Goal: Information Seeking & Learning: Check status

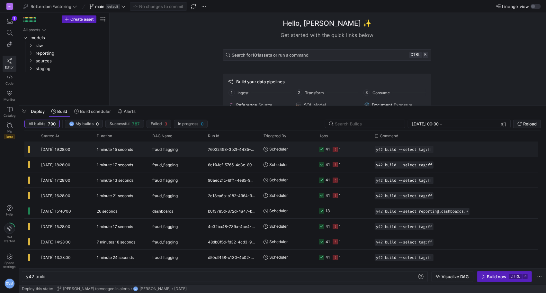
click at [336, 150] on icon at bounding box center [334, 148] width 5 height 5
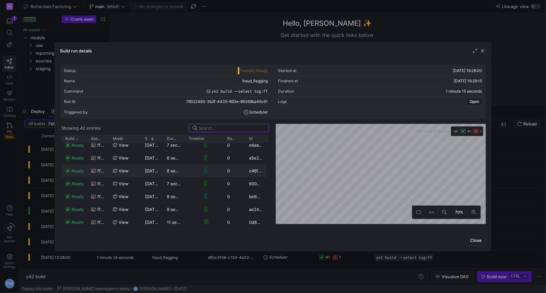
scroll to position [214, 0]
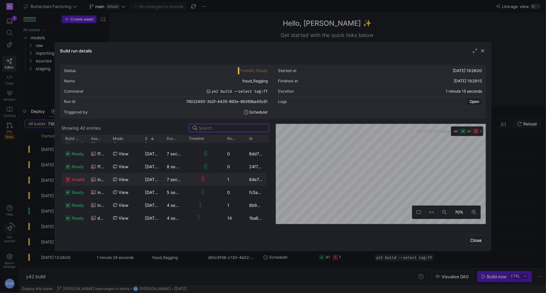
click at [75, 177] on span "invalid" at bounding box center [78, 179] width 13 height 13
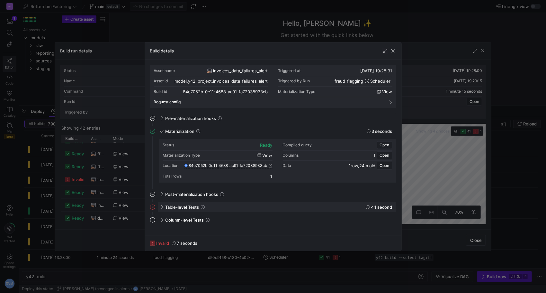
click at [186, 207] on span "Table-level Tests" at bounding box center [182, 206] width 34 height 5
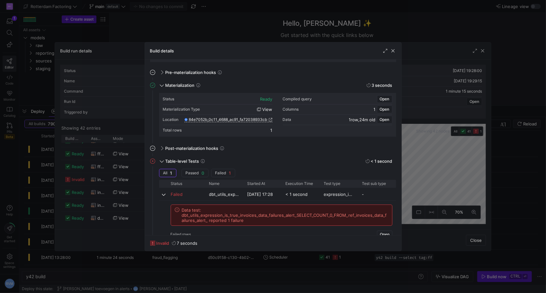
scroll to position [53, 0]
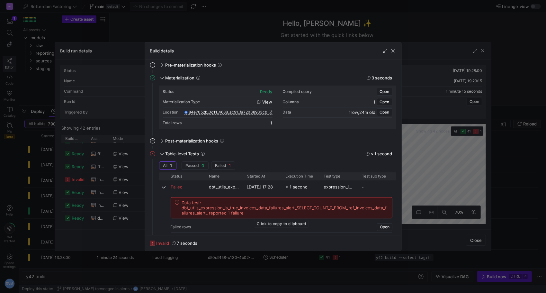
click at [236, 211] on span "Data test: dbt_utils_expression_is_true_invoices_data_failures_alert_SELECT_COU…" at bounding box center [285, 207] width 207 height 15
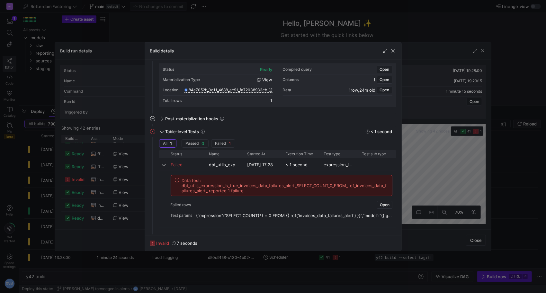
scroll to position [87, 0]
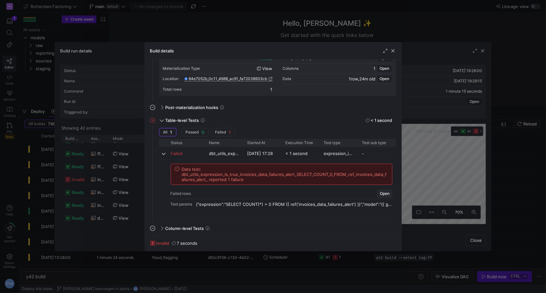
click at [387, 193] on span "Open" at bounding box center [385, 193] width 10 height 4
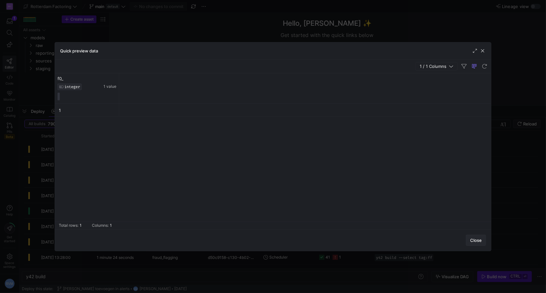
click at [475, 237] on span "button" at bounding box center [475, 240] width 19 height 10
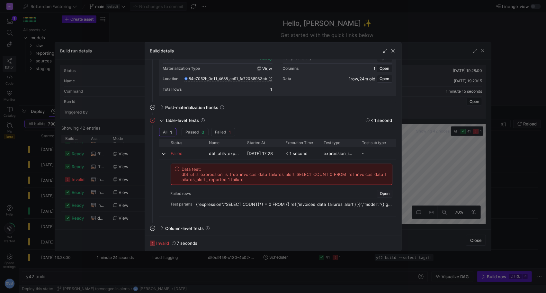
click at [188, 233] on mat-expansion-panel "Column-level Tests This job has no column tests" at bounding box center [273, 229] width 246 height 13
click at [204, 228] on div "Column-level Tests" at bounding box center [277, 228] width 238 height 10
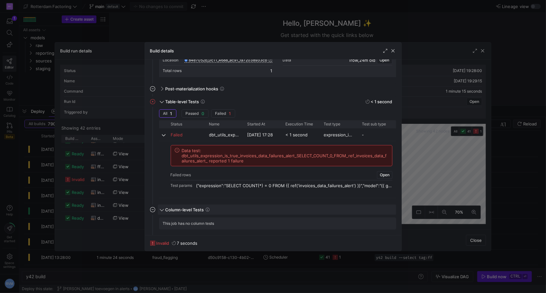
click at [191, 208] on span "Column-level Tests" at bounding box center [184, 209] width 39 height 5
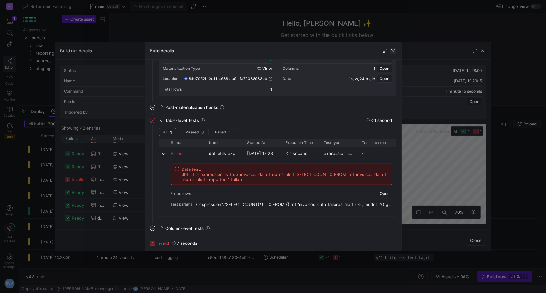
click at [393, 49] on span "button" at bounding box center [393, 51] width 6 height 6
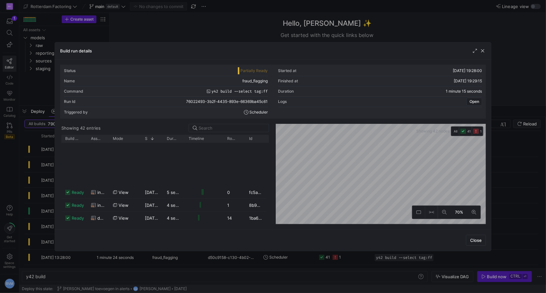
scroll to position [389, 0]
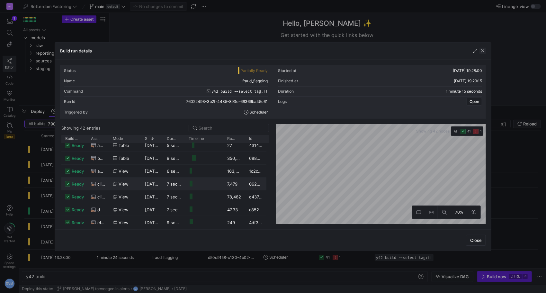
click at [483, 51] on span "button" at bounding box center [482, 51] width 6 height 6
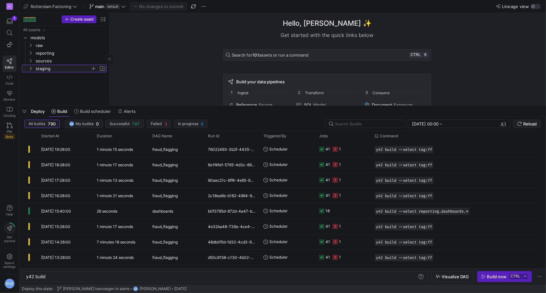
click at [29, 69] on icon "Press SPACE to select this row." at bounding box center [30, 68] width 4 height 4
click at [29, 69] on icon at bounding box center [30, 68] width 4 height 4
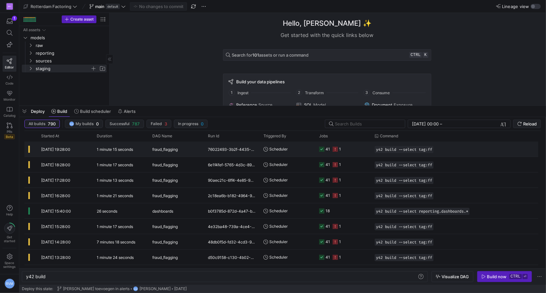
click at [62, 148] on span "[DATE] 19:28:00" at bounding box center [55, 149] width 29 height 5
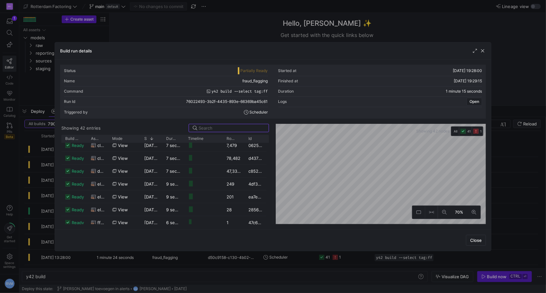
scroll to position [325, 0]
click at [272, 200] on as-split "Showing 42 entries Drag here to set row groups Drag here to set column labels B…" at bounding box center [273, 174] width 426 height 100
click at [444, 213] on icon at bounding box center [444, 212] width 4 height 4
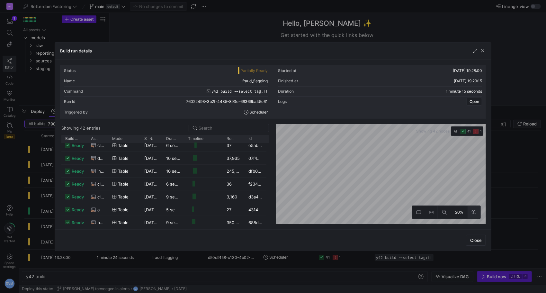
click at [475, 213] on icon at bounding box center [473, 212] width 4 height 4
click at [445, 212] on icon at bounding box center [444, 212] width 4 height 4
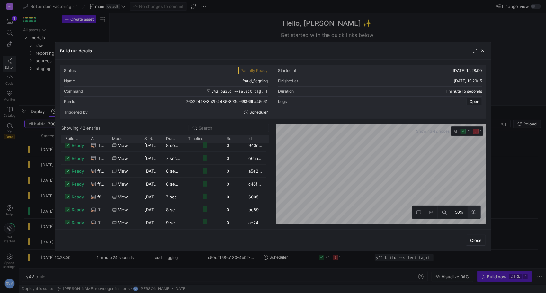
click at [477, 216] on button at bounding box center [473, 212] width 13 height 13
click at [477, 215] on button at bounding box center [473, 212] width 13 height 13
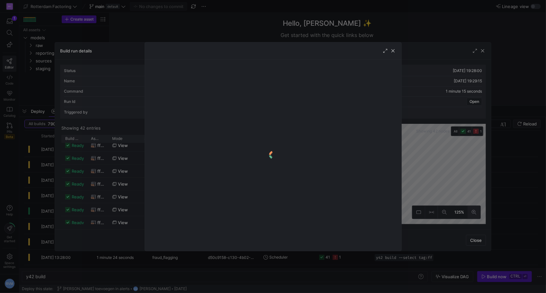
scroll to position [209, 0]
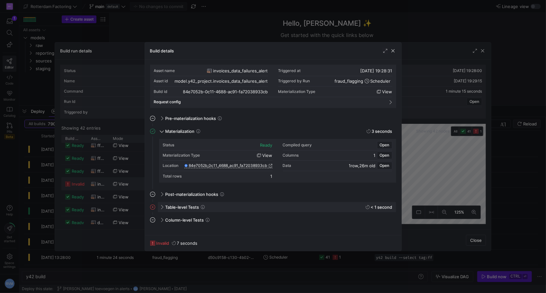
click at [153, 207] on icon at bounding box center [152, 206] width 5 height 5
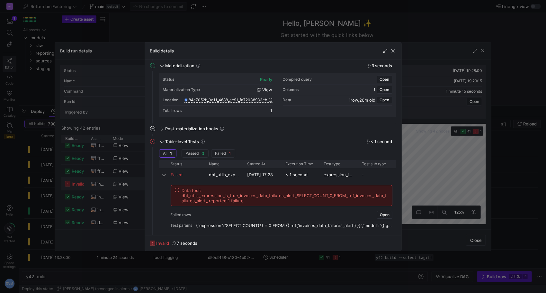
scroll to position [87, 0]
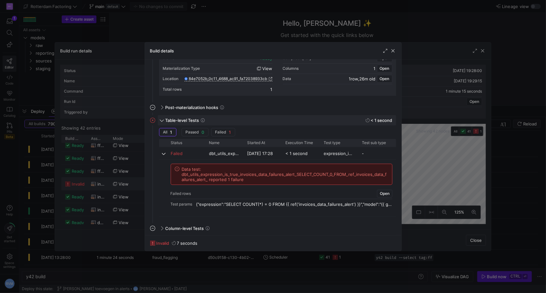
click at [155, 120] on y42-job-details-steps-icon at bounding box center [154, 120] width 8 height 5
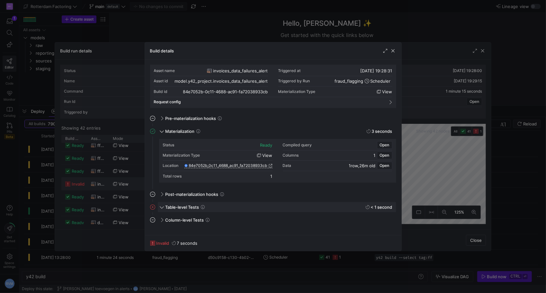
scroll to position [0, 0]
click at [392, 50] on span "button" at bounding box center [393, 51] width 6 height 6
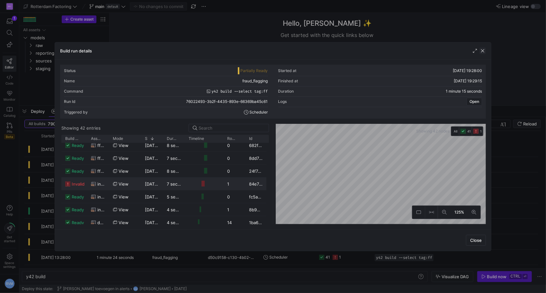
click at [484, 49] on span "button" at bounding box center [482, 51] width 6 height 6
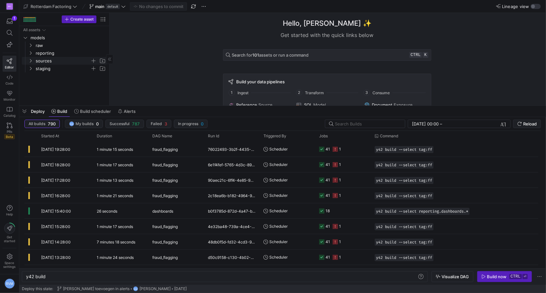
click at [30, 61] on icon "Press SPACE to select this row." at bounding box center [30, 61] width 4 height 4
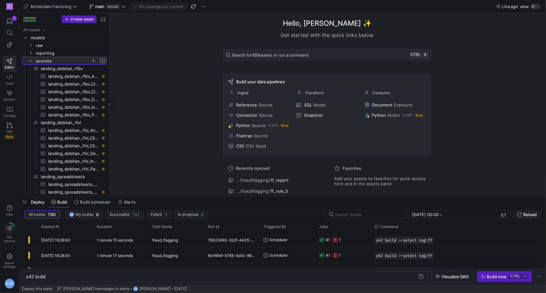
drag, startPoint x: 488, startPoint y: 106, endPoint x: 466, endPoint y: 232, distance: 127.8
click at [469, 198] on div at bounding box center [282, 196] width 526 height 3
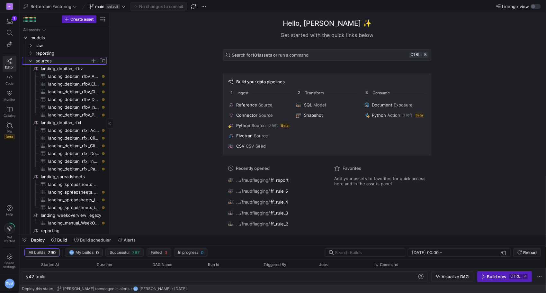
click at [31, 61] on icon "Press SPACE to select this row." at bounding box center [30, 61] width 4 height 4
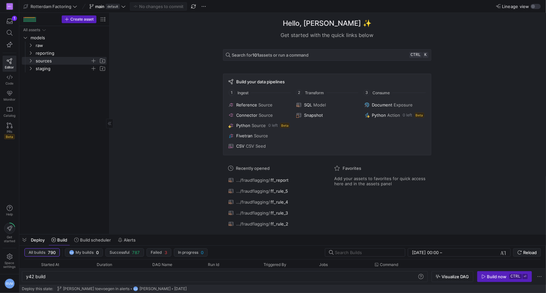
click at [31, 69] on icon "Press SPACE to select this row." at bounding box center [30, 68] width 4 height 4
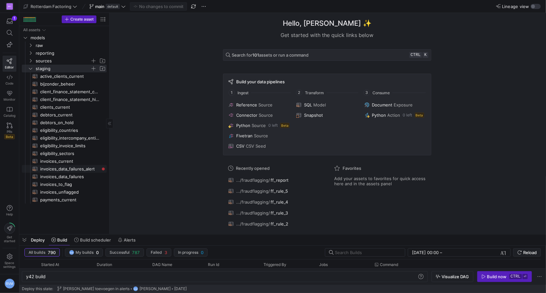
click at [84, 168] on span "invoices_data_failures_alert​​​​​​​​​​" at bounding box center [69, 168] width 59 height 7
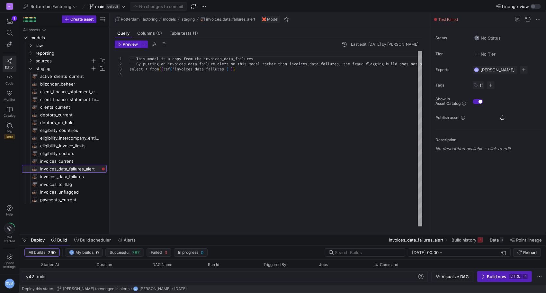
type textarea "y42 build -s invoices_data_failures_alert"
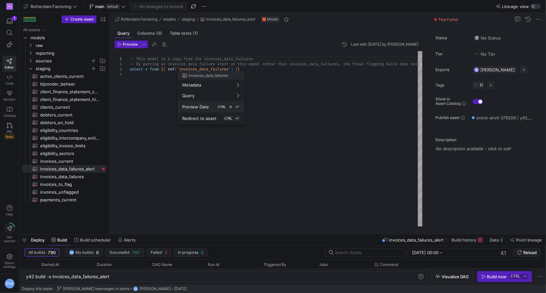
click at [204, 109] on div "Preview Data CTRL ⇧ ⏎" at bounding box center [211, 107] width 58 height 6
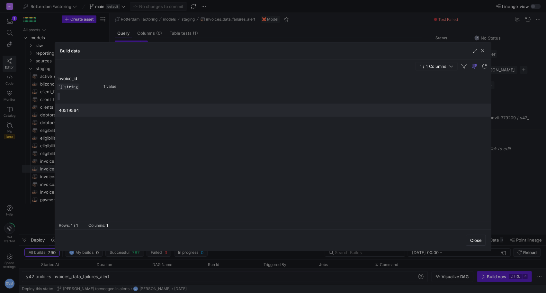
click at [484, 50] on span "button" at bounding box center [482, 51] width 6 height 6
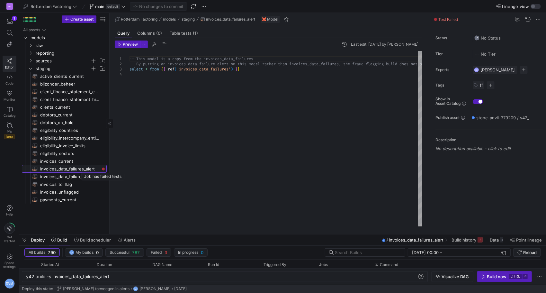
click at [103, 169] on div "Press SPACE to select this row." at bounding box center [103, 168] width 3 height 3
click at [396, 66] on div at bounding box center [273, 146] width 546 height 293
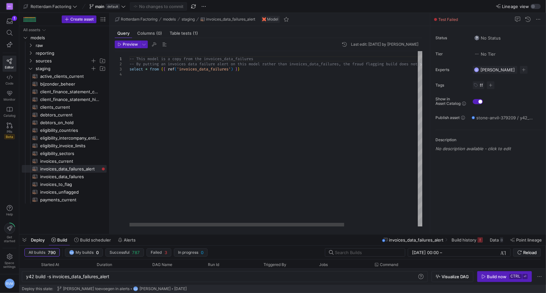
click at [348, 62] on div "-- This model is a copy from the invoices_data_fai lures -- By putting an invoi…" at bounding box center [325, 138] width 393 height 175
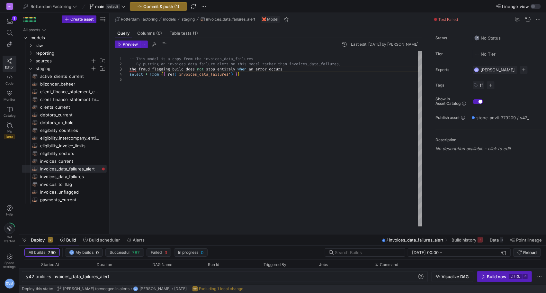
type textarea "-- This model is a copy from the invoices_data_failures -- By putting an invoic…"
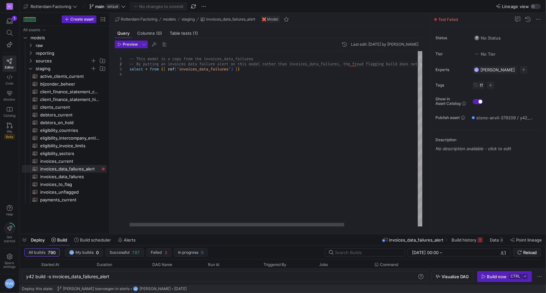
click at [277, 132] on div "-- This model is a copy from the invoices_data_fai lures -- By putting an invoi…" at bounding box center [325, 138] width 393 height 175
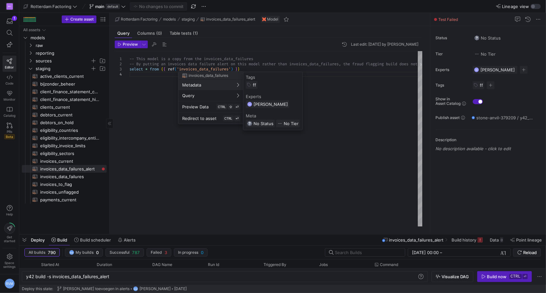
click at [69, 177] on div at bounding box center [273, 146] width 546 height 293
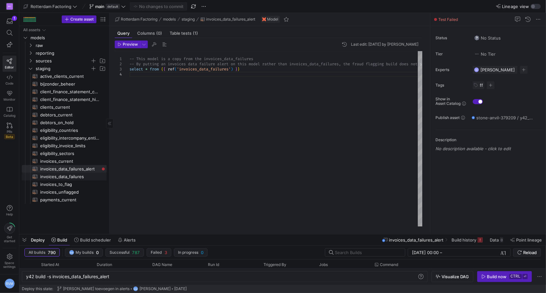
click at [72, 175] on span "invoices_data_failures​​​​​​​​​​" at bounding box center [69, 176] width 59 height 7
type textarea "y42 build -s invoices_data_failures"
type textarea "select u.invoice_id -- Get all invoices that have not been flagged from {{ ref(…"
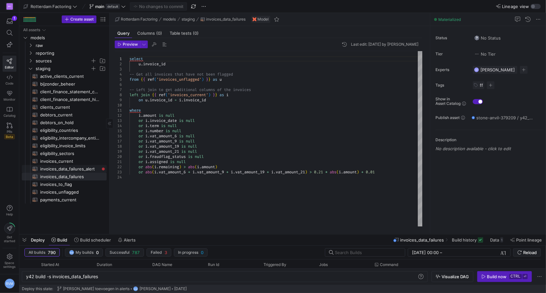
click at [81, 169] on span "invoices_data_failures_alert​​​​​​​​​​" at bounding box center [69, 168] width 59 height 7
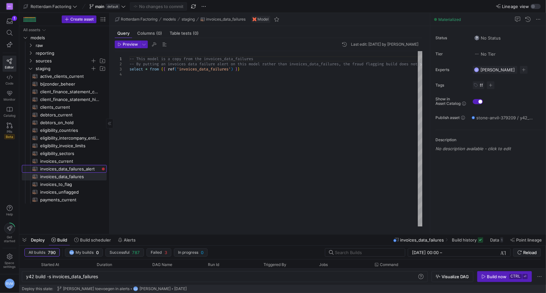
type textarea "y42 build -s invoices_data_failures_alert"
type textarea "-- This model is a copy from the invoices_data_failures -- By putting an invoic…"
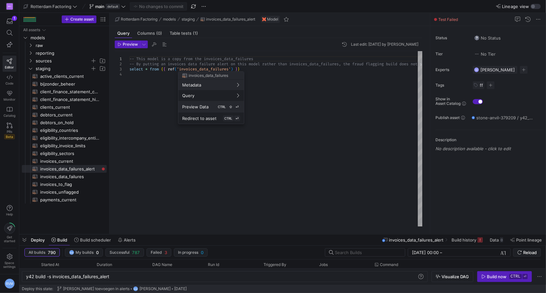
click at [208, 105] on div "Preview Data CTRL ⇧ ⏎" at bounding box center [211, 107] width 58 height 6
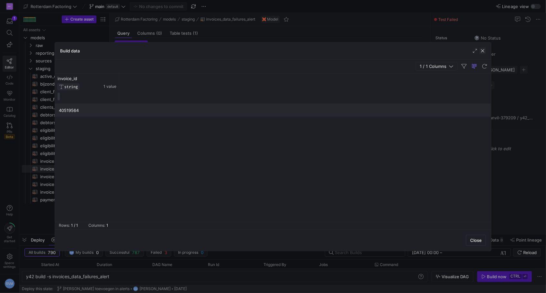
click at [484, 50] on span "button" at bounding box center [482, 51] width 6 height 6
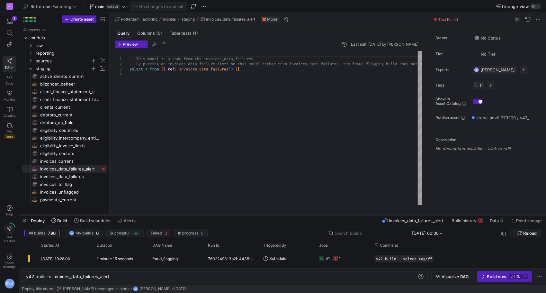
drag, startPoint x: 237, startPoint y: 234, endPoint x: 238, endPoint y: 215, distance: 19.3
click at [238, 215] on div at bounding box center [282, 215] width 526 height 3
click at [132, 83] on div at bounding box center [273, 146] width 546 height 293
click at [71, 176] on span "invoices_data_failures​​​​​​​​​​" at bounding box center [69, 176] width 59 height 7
type textarea "y42 build -s invoices_data_failures"
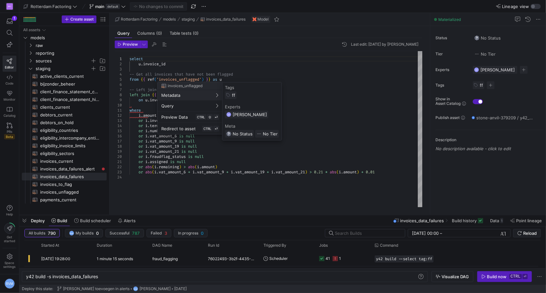
click at [291, 67] on div at bounding box center [273, 146] width 546 height 293
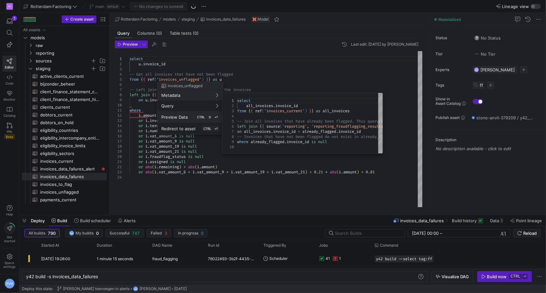
click at [172, 122] on button "Preview Data CTRL ⇧ ⏎" at bounding box center [190, 117] width 66 height 12
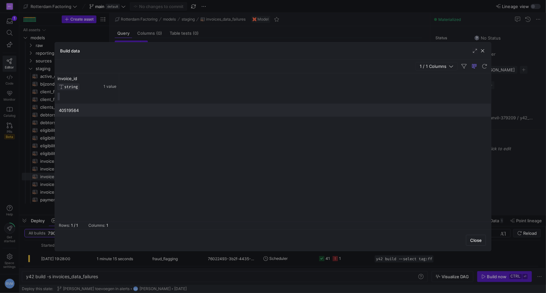
drag, startPoint x: 484, startPoint y: 49, endPoint x: 482, endPoint y: 55, distance: 6.1
click at [482, 54] on div "Build data" at bounding box center [273, 50] width 436 height 17
click at [482, 51] on span "button" at bounding box center [482, 51] width 6 height 6
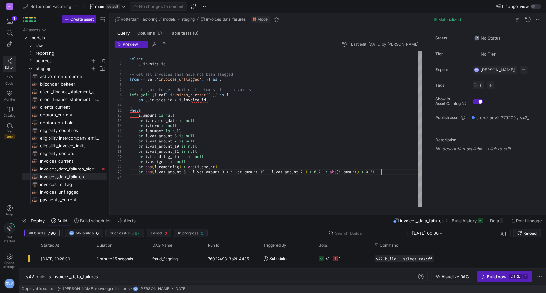
scroll to position [10, 0]
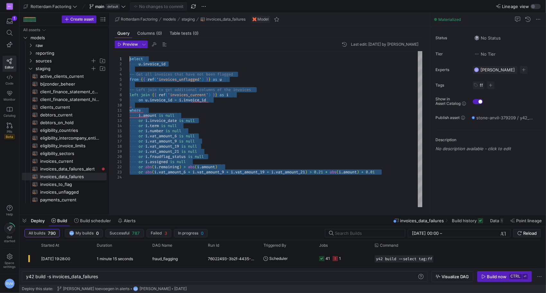
drag, startPoint x: 387, startPoint y: 172, endPoint x: 128, endPoint y: 58, distance: 283.0
click at [129, 58] on div "select u . invoice_id -- Get all invoices that have not been flagged from { { r…" at bounding box center [275, 129] width 293 height 156
click at [127, 44] on span "Preview" at bounding box center [130, 44] width 15 height 4
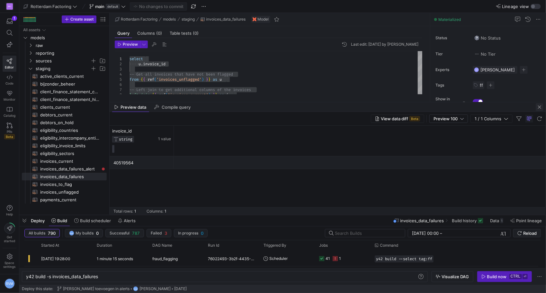
click at [539, 108] on span "button" at bounding box center [539, 107] width 8 height 8
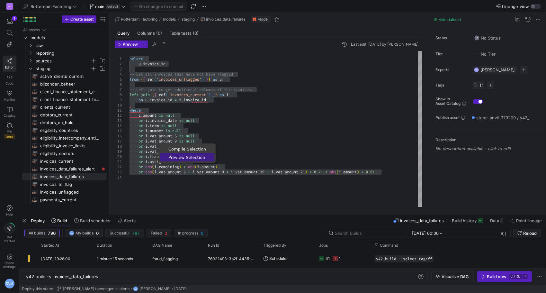
click at [180, 157] on span "Preview Selection" at bounding box center [187, 157] width 54 height 4
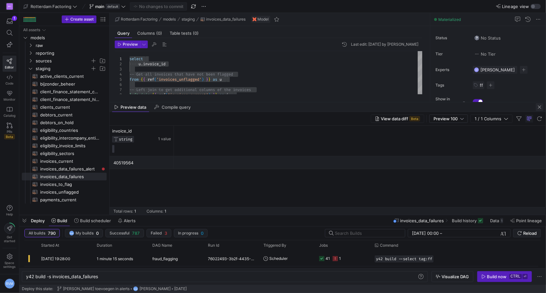
click at [539, 106] on span "button" at bounding box center [539, 107] width 8 height 8
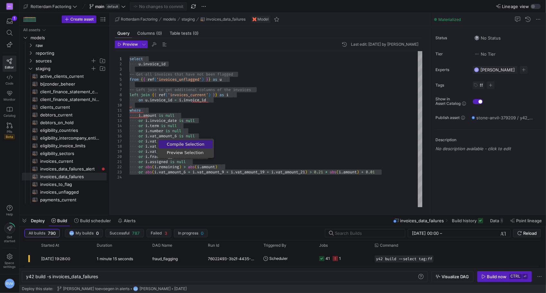
click at [191, 144] on span "Compile Selection" at bounding box center [185, 144] width 54 height 4
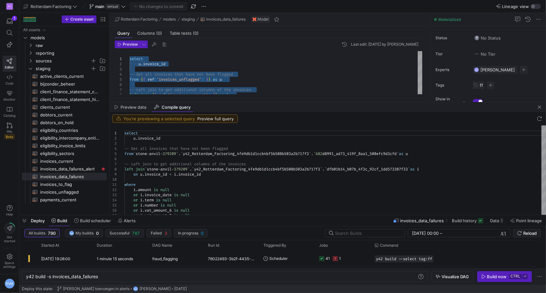
click at [218, 119] on span "Preview full query" at bounding box center [215, 118] width 36 height 5
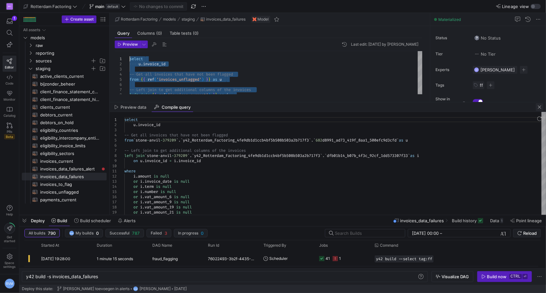
click at [539, 109] on span "button" at bounding box center [539, 107] width 8 height 8
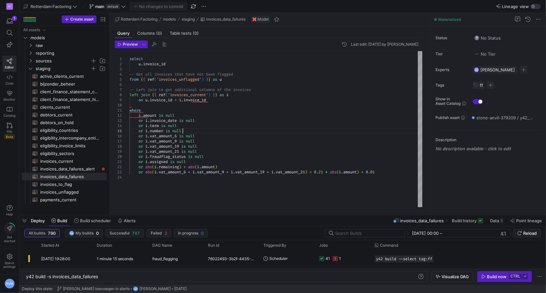
click at [343, 131] on div "select u . invoice_id -- Get all invoices that have not been flagged from { { r…" at bounding box center [275, 129] width 293 height 156
click at [215, 129] on div "select u . invoice_id -- Get all invoices that have not been flagged from { { r…" at bounding box center [275, 129] width 293 height 156
type textarea "select u.invoice_id -- Get all invoices that have not been flagged from {{ ref(…"
click at [190, 106] on div "select u . invoice_id -- Get all invoices that have not been flagged from { { r…" at bounding box center [275, 129] width 293 height 156
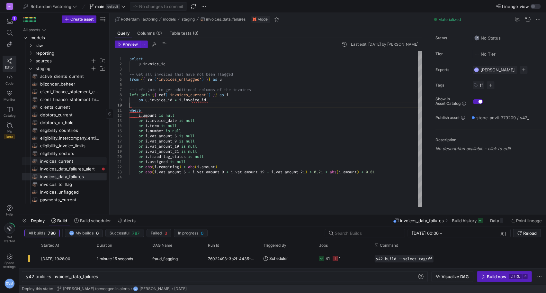
click at [74, 159] on span "invoices_current​​​​​​​​​​" at bounding box center [69, 160] width 59 height 7
type textarea "y42 build -s invoices_current"
type textarea "{{ config(materialized = 'table') }} -- This query selects the most recent invo…"
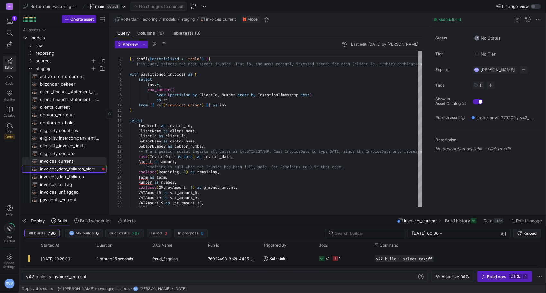
click at [78, 170] on span "invoices_data_failures_alert​​​​​​​​​​" at bounding box center [69, 168] width 59 height 7
type textarea "y42 build -s invoices_data_failures_alert"
type textarea "-- This model is a copy from the invoices_data_failures -- By putting an invoic…"
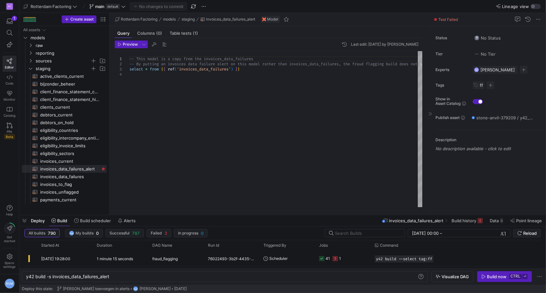
click at [446, 21] on span "Test Failed" at bounding box center [448, 19] width 20 height 5
click at [66, 175] on span "invoices_data_failures​​​​​​​​​​" at bounding box center [69, 176] width 59 height 7
type textarea "y42 build -s invoices_data_failures"
type textarea "select u.invoice_id -- Get all invoices that have not been flagged from {{ ref(…"
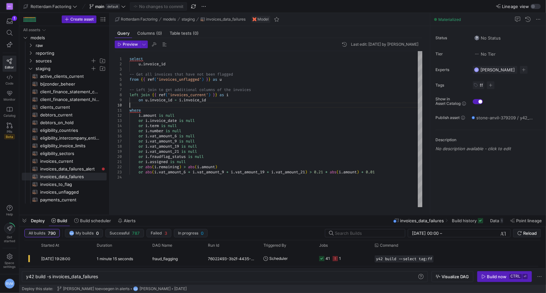
click at [149, 106] on div "select u . invoice_id -- Get all invoices that have not been flagged from { { r…" at bounding box center [275, 129] width 293 height 156
click at [71, 161] on span "invoices_current​​​​​​​​​​" at bounding box center [69, 160] width 59 height 7
type textarea "y42 build -s invoices_current"
type textarea "{{ config(materialized = 'table') }} -- This query selects the most recent invo…"
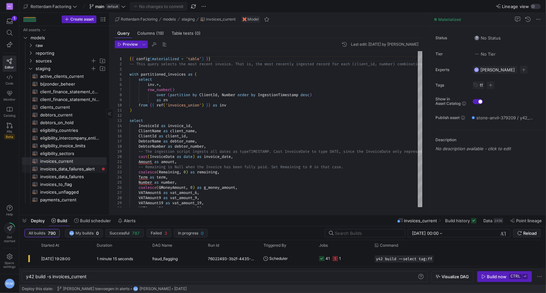
click at [71, 166] on span "invoices_data_failures_alert​​​​​​​​​​" at bounding box center [69, 168] width 59 height 7
type textarea "y42 build -s invoices_data_failures_alert"
type textarea "-- This model is a copy from the invoices_data_failures -- By putting an invoic…"
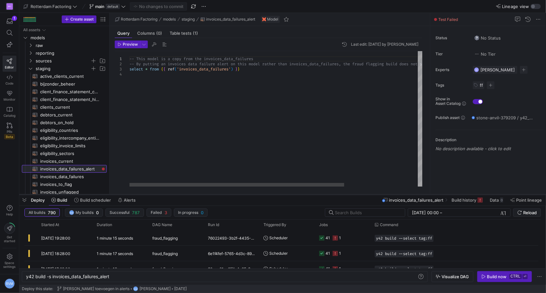
drag, startPoint x: 166, startPoint y: 215, endPoint x: 167, endPoint y: 195, distance: 20.6
click at [167, 195] on div at bounding box center [282, 194] width 526 height 3
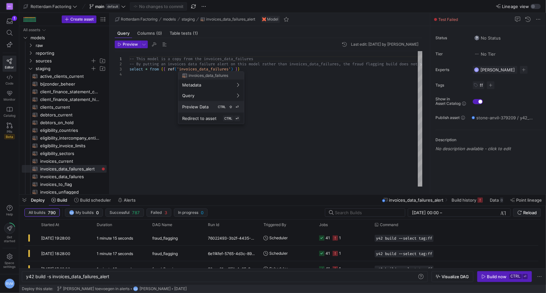
click at [190, 107] on span "Preview Data" at bounding box center [195, 106] width 26 height 5
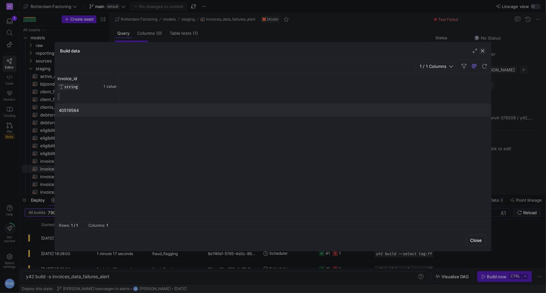
click at [483, 49] on span "button" at bounding box center [482, 51] width 6 height 6
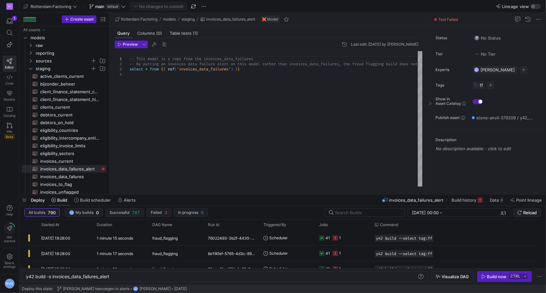
click at [439, 18] on span "Test Failed" at bounding box center [448, 19] width 20 height 5
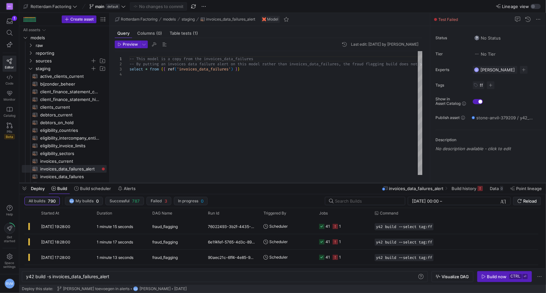
drag, startPoint x: 224, startPoint y: 194, endPoint x: 221, endPoint y: 181, distance: 13.4
click at [224, 181] on div at bounding box center [282, 182] width 526 height 3
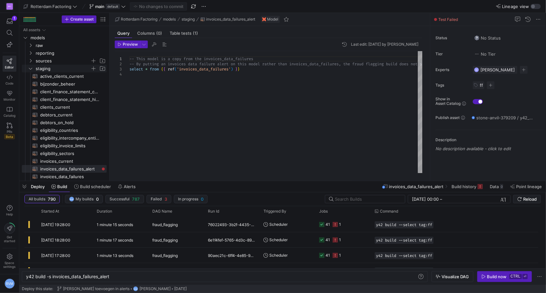
click at [32, 66] on y42-icon "Press SPACE to select this row." at bounding box center [30, 68] width 5 height 5
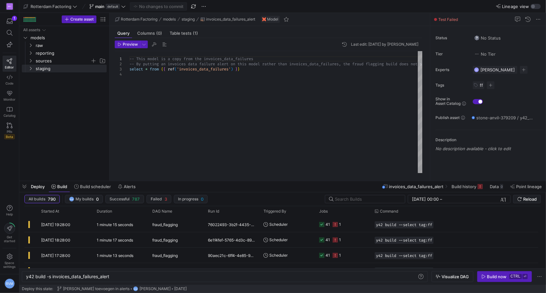
click at [34, 186] on span "Deploy" at bounding box center [38, 186] width 14 height 5
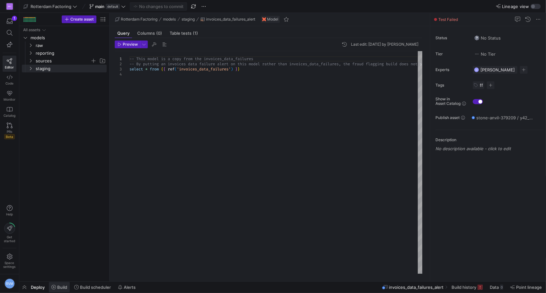
click at [58, 290] on span at bounding box center [59, 287] width 21 height 10
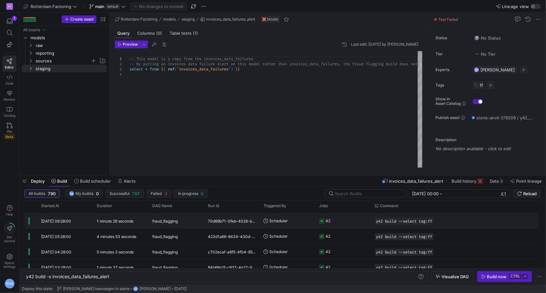
scroll to position [161, 0]
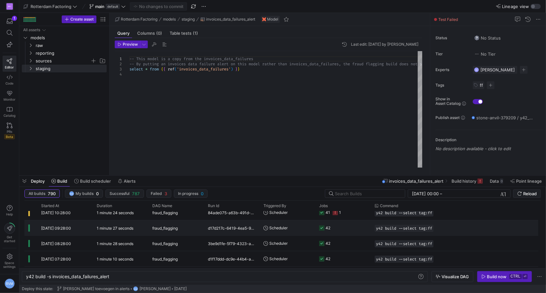
click at [52, 234] on div "[DATE] 09:28:00" at bounding box center [65, 227] width 56 height 15
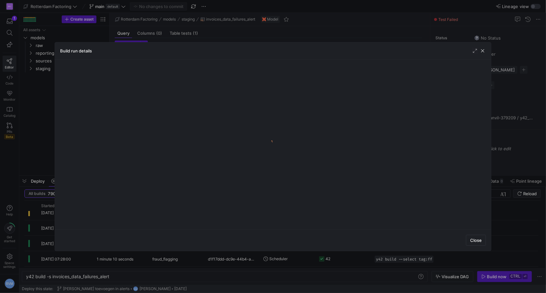
click at [66, 227] on div at bounding box center [273, 144] width 436 height 170
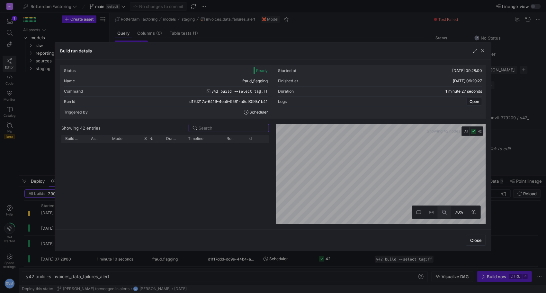
scroll to position [299, 0]
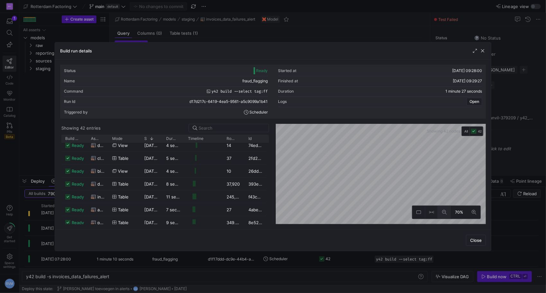
click at [444, 212] on icon at bounding box center [444, 212] width 4 height 4
click at [470, 214] on button at bounding box center [473, 212] width 13 height 13
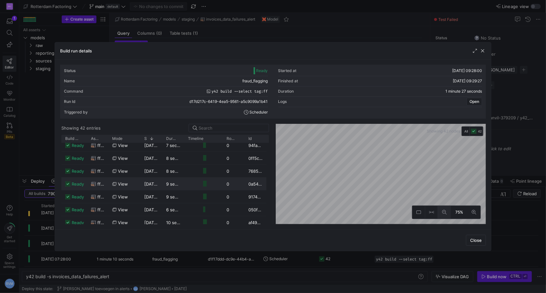
click at [444, 214] on icon at bounding box center [444, 212] width 4 height 4
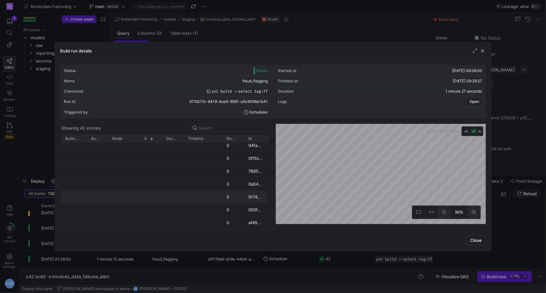
scroll to position [107, 0]
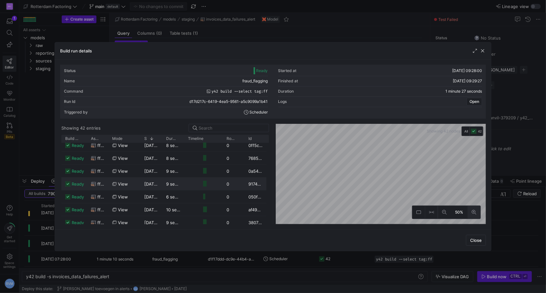
click at [470, 214] on button at bounding box center [473, 212] width 13 height 13
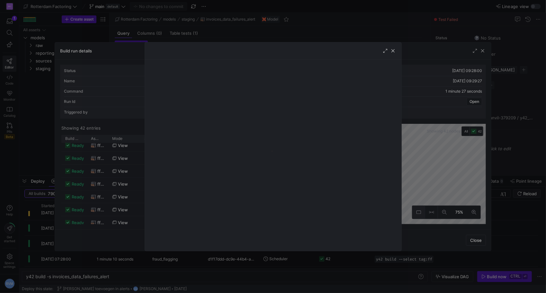
scroll to position [235, 0]
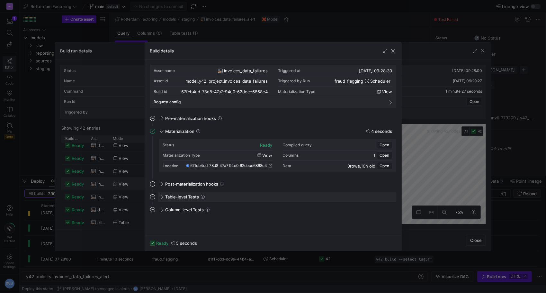
click at [172, 197] on span "Table-level Tests" at bounding box center [182, 196] width 34 height 5
click at [189, 192] on div "Table-level Tests" at bounding box center [277, 196] width 238 height 10
click at [187, 208] on span "Column-level Tests" at bounding box center [184, 209] width 39 height 5
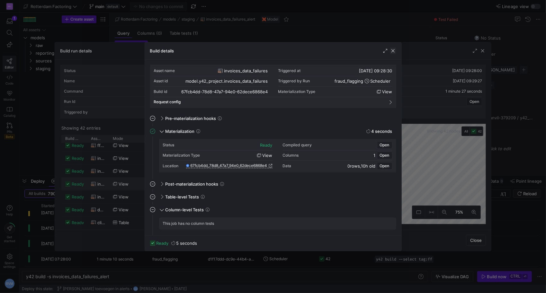
click at [393, 49] on span "button" at bounding box center [393, 51] width 6 height 6
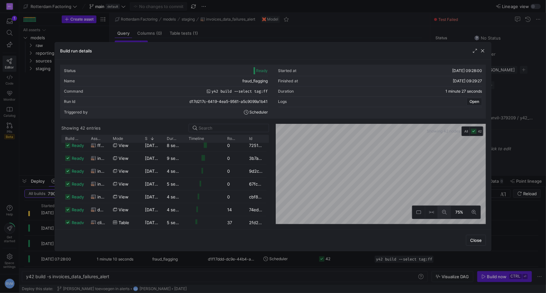
click at [442, 212] on button at bounding box center [444, 212] width 13 height 13
click at [473, 212] on icon at bounding box center [473, 212] width 4 height 4
click at [445, 214] on icon at bounding box center [444, 212] width 4 height 4
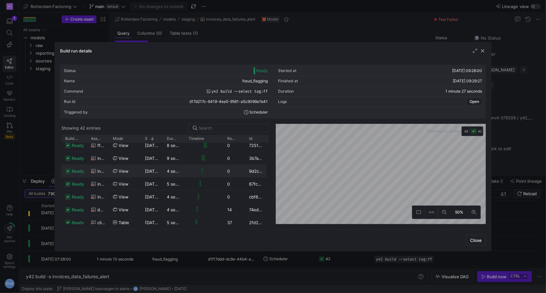
scroll to position [222, 0]
click at [484, 50] on span "button" at bounding box center [482, 51] width 6 height 6
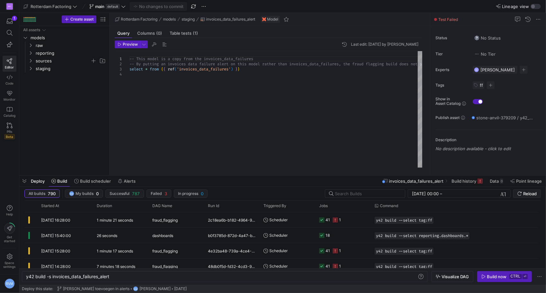
scroll to position [0, 0]
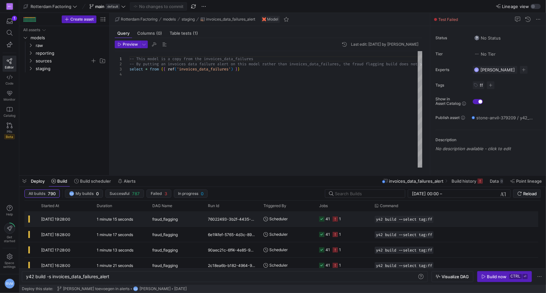
click at [62, 220] on span "[DATE] 19:28:00" at bounding box center [55, 218] width 29 height 5
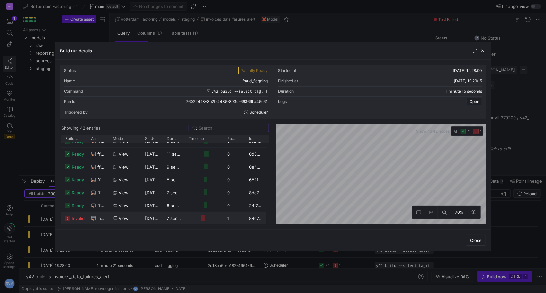
click at [226, 215] on div "1" at bounding box center [234, 218] width 22 height 13
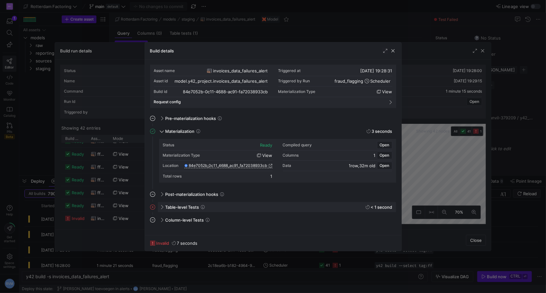
click at [196, 207] on span "Table-level Tests" at bounding box center [182, 206] width 34 height 5
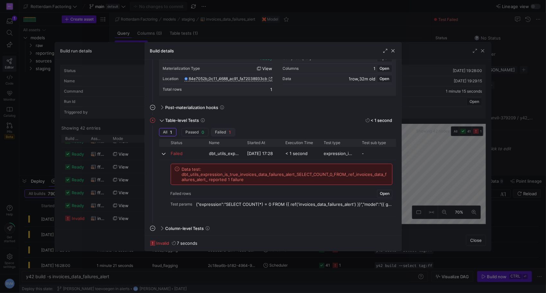
click at [231, 133] on span "button" at bounding box center [222, 132] width 23 height 8
click at [314, 175] on span "Data test: dbt_utils_expression_is_true_invoices_data_failures_alert_SELECT_COU…" at bounding box center [285, 173] width 207 height 15
click at [163, 228] on span at bounding box center [160, 227] width 5 height 3
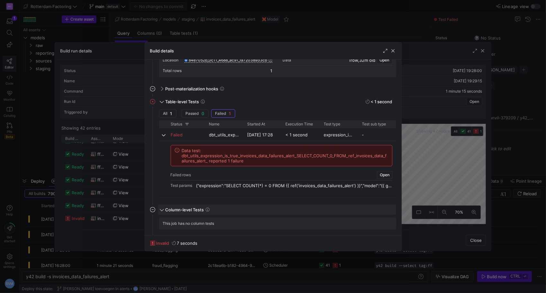
click at [190, 207] on span "Column-level Tests" at bounding box center [184, 209] width 39 height 5
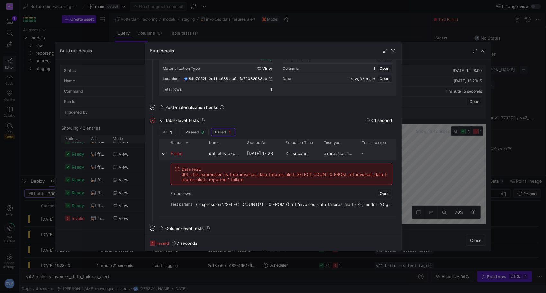
click at [169, 150] on div "Failed" at bounding box center [186, 153] width 38 height 13
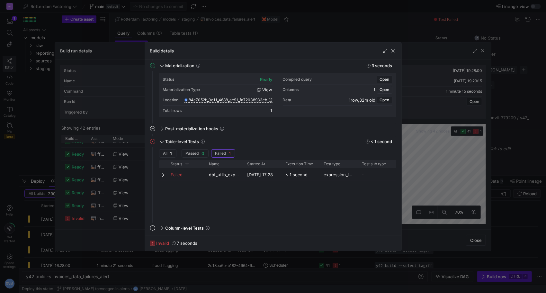
click at [385, 88] on span "Open" at bounding box center [385, 89] width 10 height 4
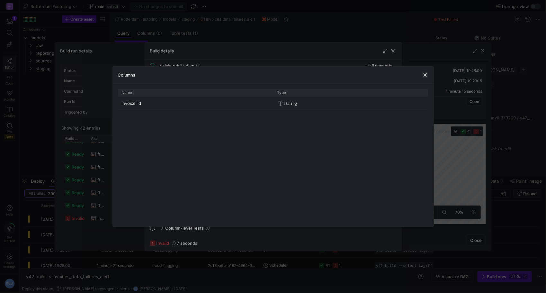
click at [424, 74] on span "button" at bounding box center [425, 75] width 6 height 6
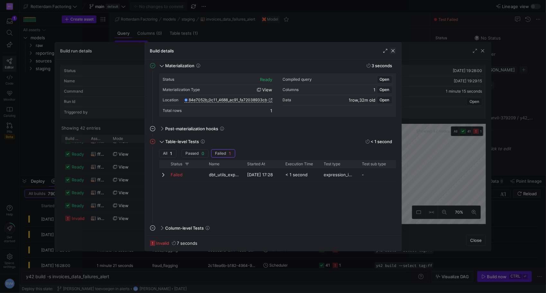
click at [392, 50] on span "button" at bounding box center [393, 51] width 6 height 6
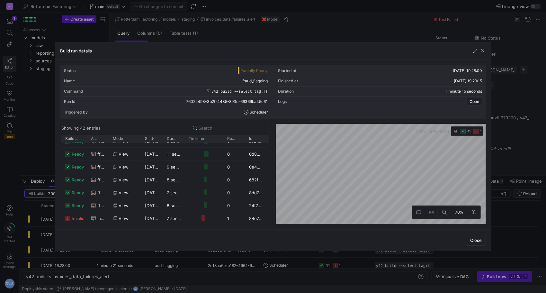
drag, startPoint x: 481, startPoint y: 50, endPoint x: 448, endPoint y: 64, distance: 35.8
click at [481, 49] on span "button" at bounding box center [482, 51] width 6 height 6
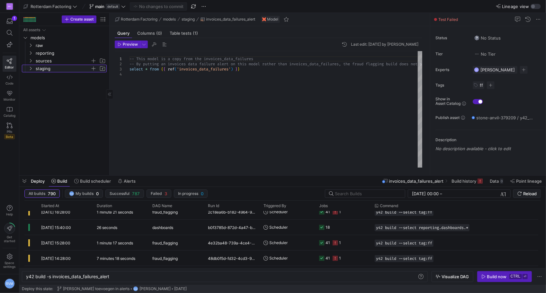
click at [37, 67] on span "staging" at bounding box center [63, 68] width 55 height 7
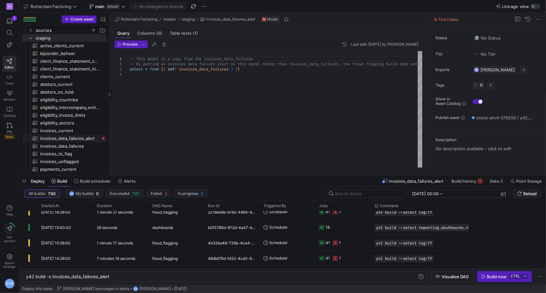
click at [103, 137] on div "Press SPACE to select this row." at bounding box center [103, 138] width 3 height 3
click at [104, 139] on y42-entity-health-severity-indicator at bounding box center [103, 138] width 3 height 3
click at [188, 33] on span "Table tests (1)" at bounding box center [184, 33] width 28 height 4
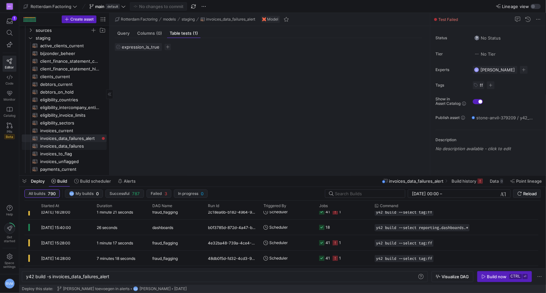
click at [74, 144] on span "invoices_data_failures​​​​​​​​​​" at bounding box center [69, 145] width 59 height 7
click at [71, 152] on span "invoices_to_flag​​​​​​​​​​" at bounding box center [69, 153] width 59 height 7
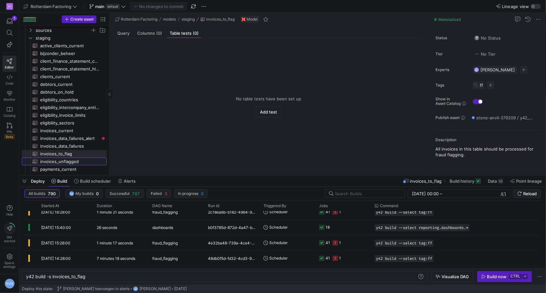
click at [73, 159] on span "invoices_unflagged​​​​​​​​​​" at bounding box center [69, 161] width 59 height 7
click at [70, 170] on span "payments_current​​​​​​​​​​" at bounding box center [69, 168] width 59 height 7
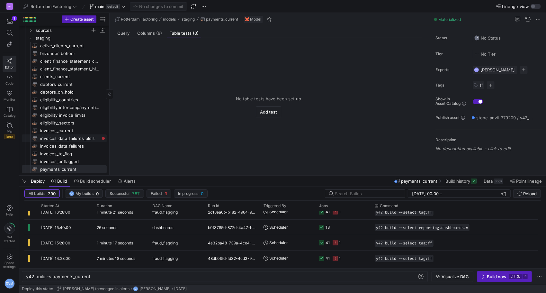
click at [74, 135] on span "invoices_data_failures_alert​​​​​​​​​​" at bounding box center [69, 138] width 59 height 7
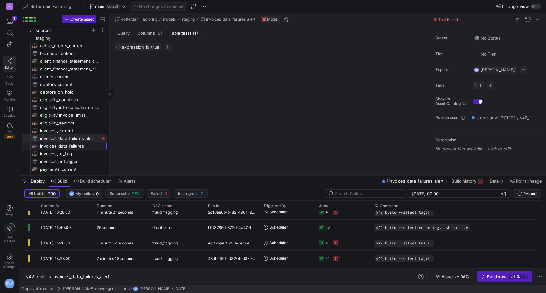
click at [74, 146] on span "invoices_data_failures​​​​​​​​​​" at bounding box center [69, 145] width 59 height 7
click at [76, 129] on span "invoices_current​​​​​​​​​​" at bounding box center [69, 130] width 59 height 7
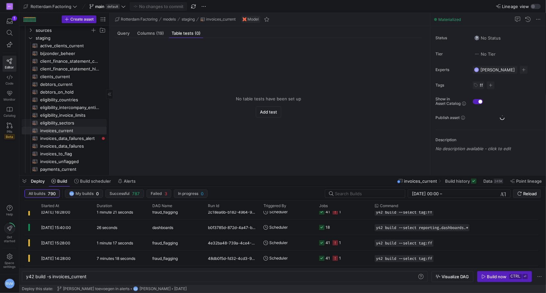
click at [75, 122] on span "eligibility_sectors​​​​​​​​​​" at bounding box center [69, 122] width 59 height 7
click at [75, 110] on link "eligibility_intercompany_entities​​​​​​​​​​" at bounding box center [64, 107] width 85 height 8
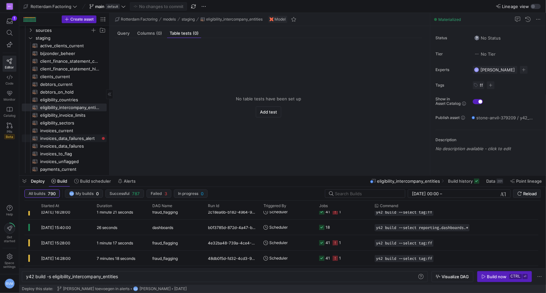
click at [75, 139] on span "invoices_data_failures_alert​​​​​​​​​​" at bounding box center [69, 138] width 59 height 7
click at [184, 33] on span "Table tests (1)" at bounding box center [184, 33] width 28 height 4
click at [142, 47] on span "expression_is_true" at bounding box center [141, 46] width 38 height 5
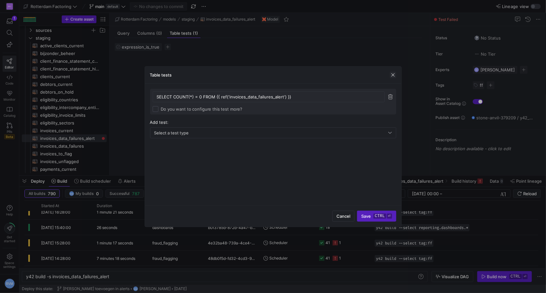
click at [396, 73] on span "button" at bounding box center [393, 75] width 6 height 6
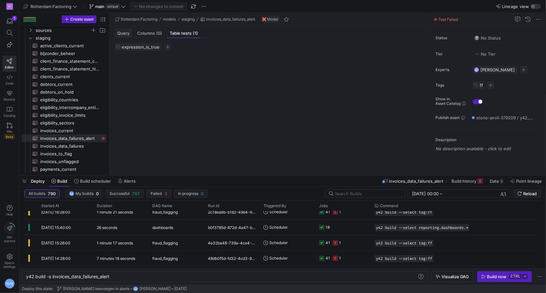
click at [129, 32] on div "Query" at bounding box center [123, 33] width 17 height 9
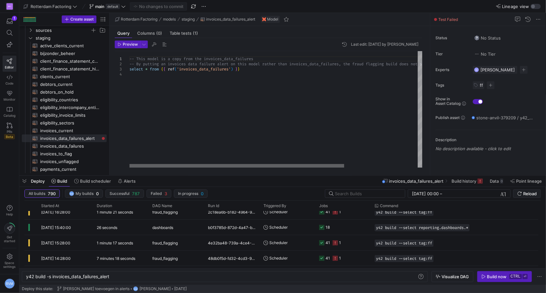
click at [299, 168] on div at bounding box center [236, 166] width 215 height 4
click at [291, 168] on div at bounding box center [236, 166] width 215 height 4
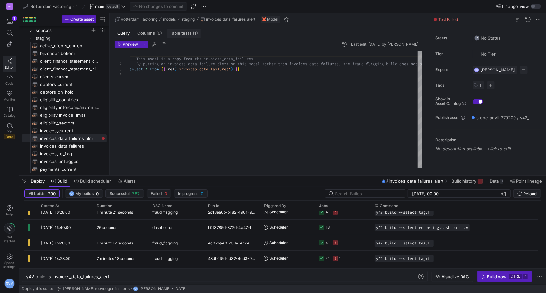
click at [179, 32] on span "Table tests (1)" at bounding box center [184, 33] width 28 height 4
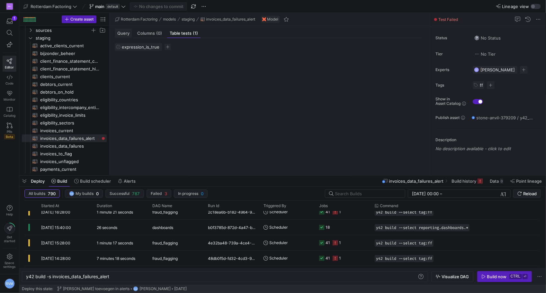
click at [125, 31] on span "Query" at bounding box center [123, 33] width 12 height 4
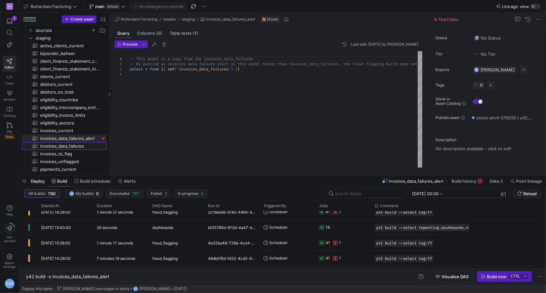
click at [79, 147] on span "invoices_data_failures​​​​​​​​​​" at bounding box center [69, 145] width 59 height 7
type textarea "y42 build -s invoices_data_failures"
type textarea "select u.invoice_id -- Get all invoices that have not been flagged from {{ ref(…"
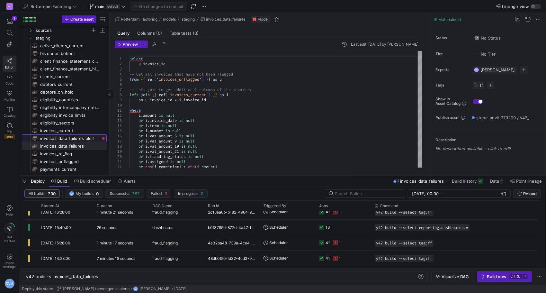
click at [83, 138] on span "invoices_data_failures_alert​​​​​​​​​​" at bounding box center [69, 138] width 59 height 7
type textarea "y42 build -s invoices_data_failures_alert"
type textarea "-- This model is a copy from the invoices_data_failures -- By putting an invoic…"
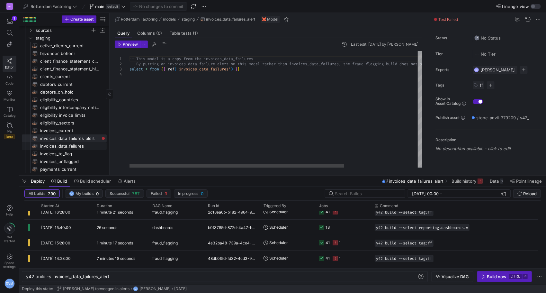
click at [78, 145] on span "invoices_data_failures​​​​​​​​​​" at bounding box center [69, 145] width 59 height 7
type textarea "y42 build -s invoices_data_failures"
type textarea "select u.invoice_id -- Get all invoices that have not been flagged from {{ ref(…"
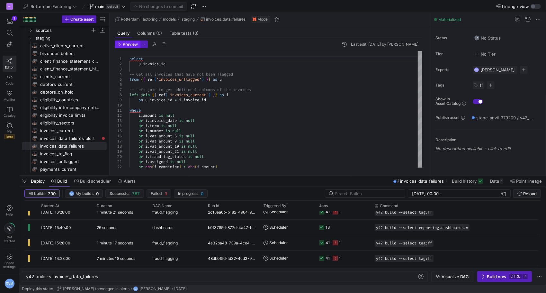
click at [123, 44] on span "Preview" at bounding box center [130, 44] width 15 height 4
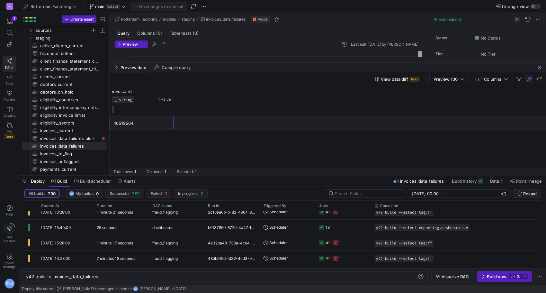
click at [123, 122] on div "40519564" at bounding box center [141, 123] width 57 height 13
click at [124, 122] on div "40519564" at bounding box center [141, 123] width 57 height 13
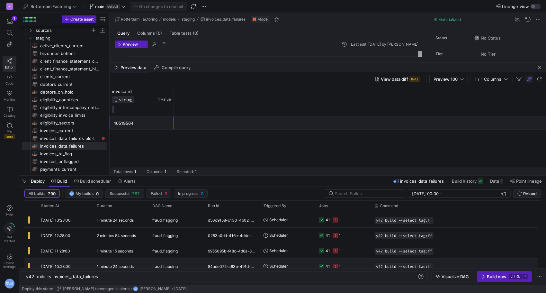
scroll to position [161, 0]
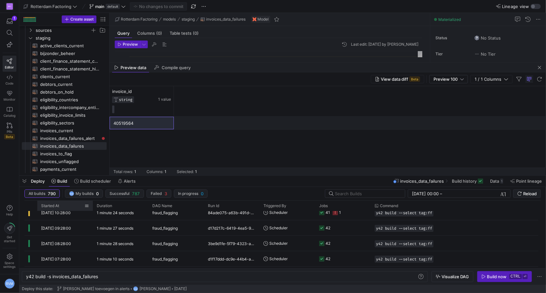
click at [68, 210] on div "Started At" at bounding box center [65, 205] width 48 height 10
click at [67, 214] on span "[DATE] 10:28:00" at bounding box center [56, 212] width 30 height 5
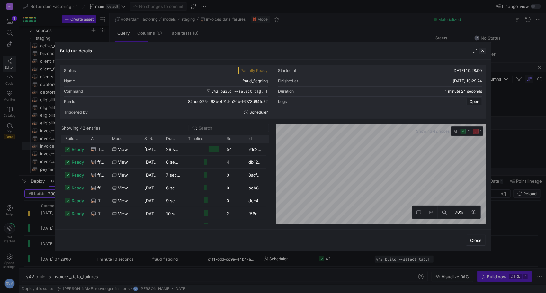
click at [481, 50] on span "button" at bounding box center [482, 51] width 6 height 6
